Goal: Task Accomplishment & Management: Manage account settings

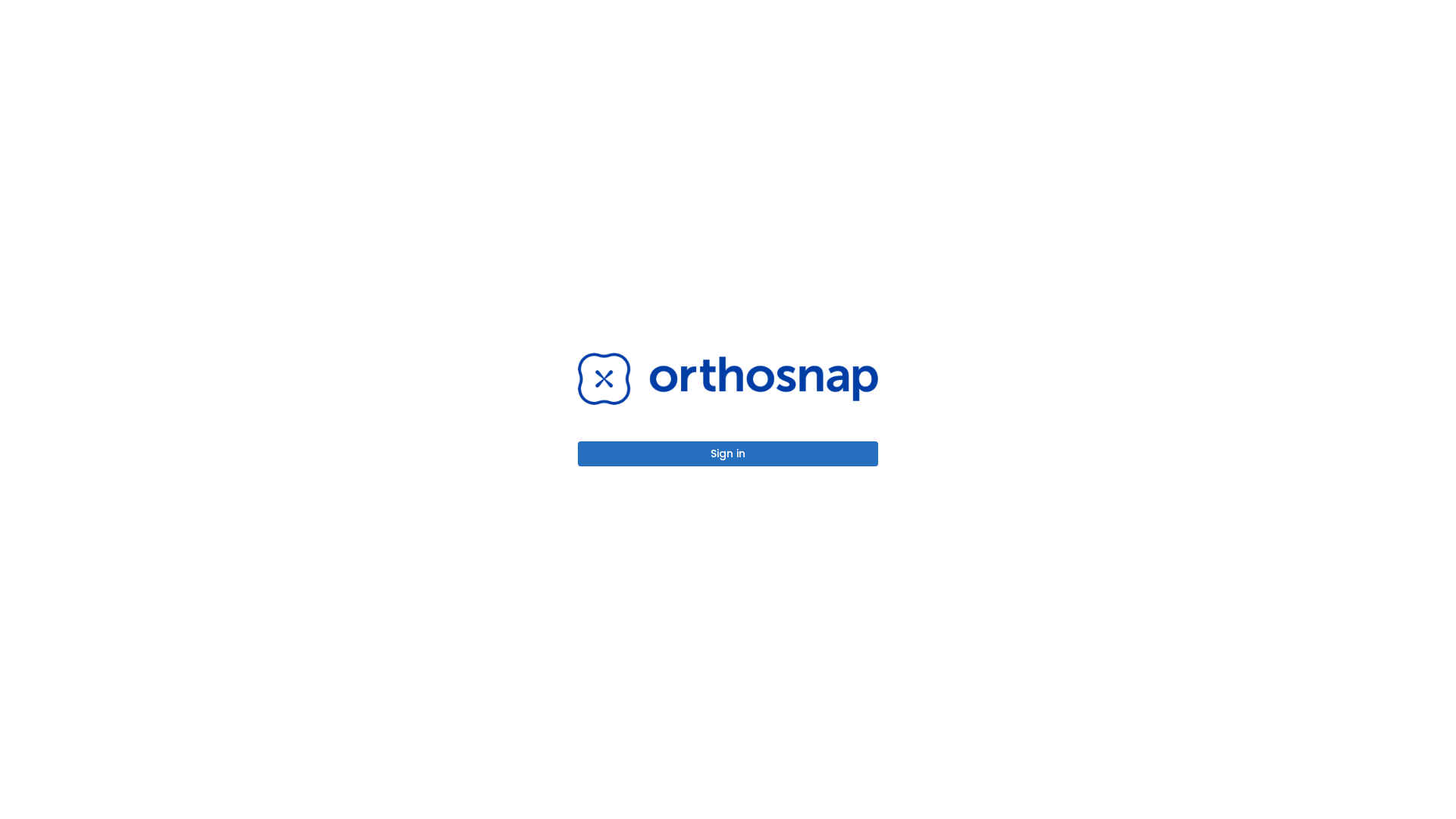
click at [728, 454] on button "Sign in" at bounding box center [727, 454] width 300 height 25
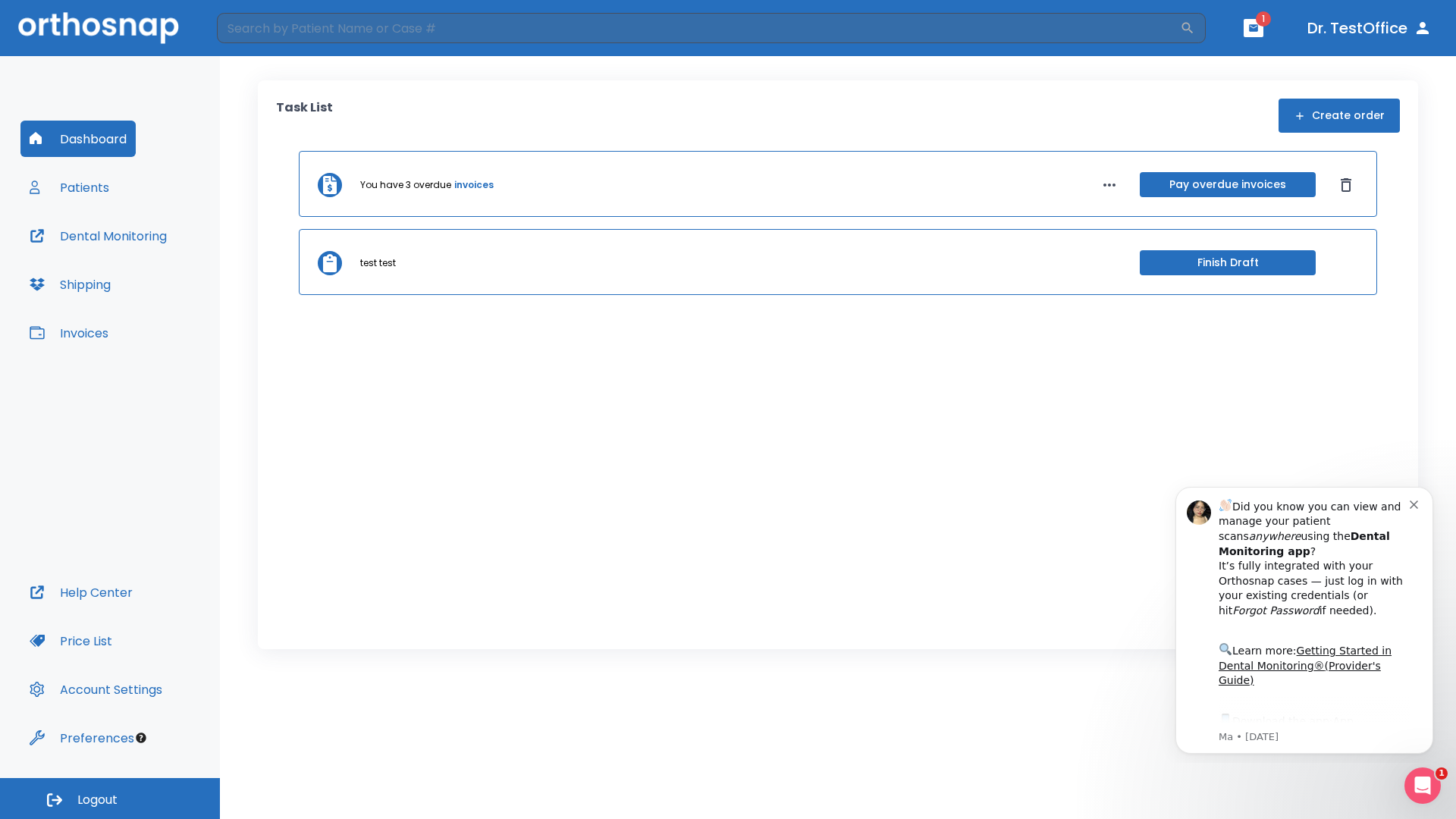
click at [110, 799] on span "Logout" at bounding box center [97, 799] width 40 height 17
